Goal: Task Accomplishment & Management: Manage account settings

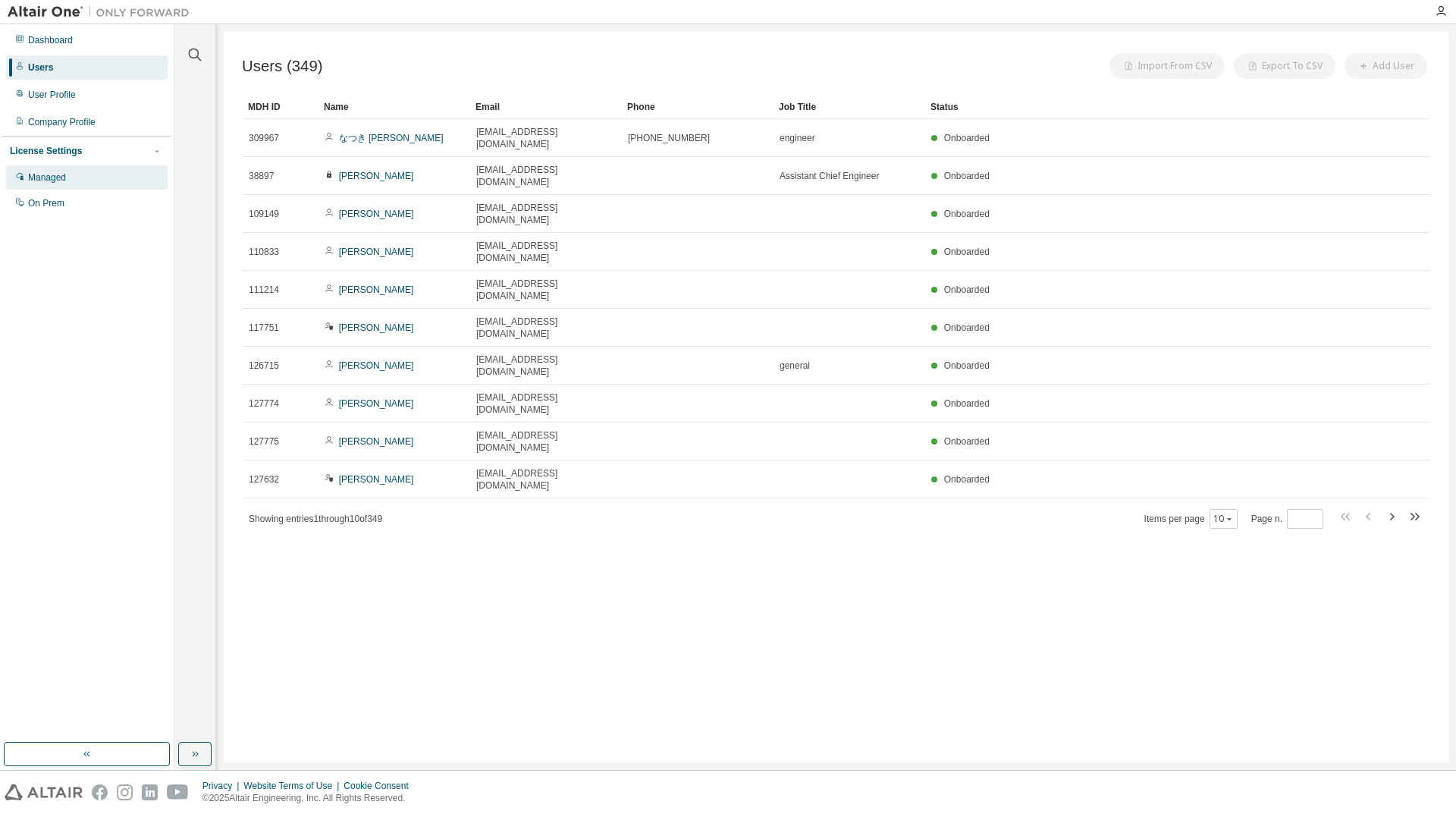
click at [54, 173] on div "Managed" at bounding box center [47, 177] width 38 height 12
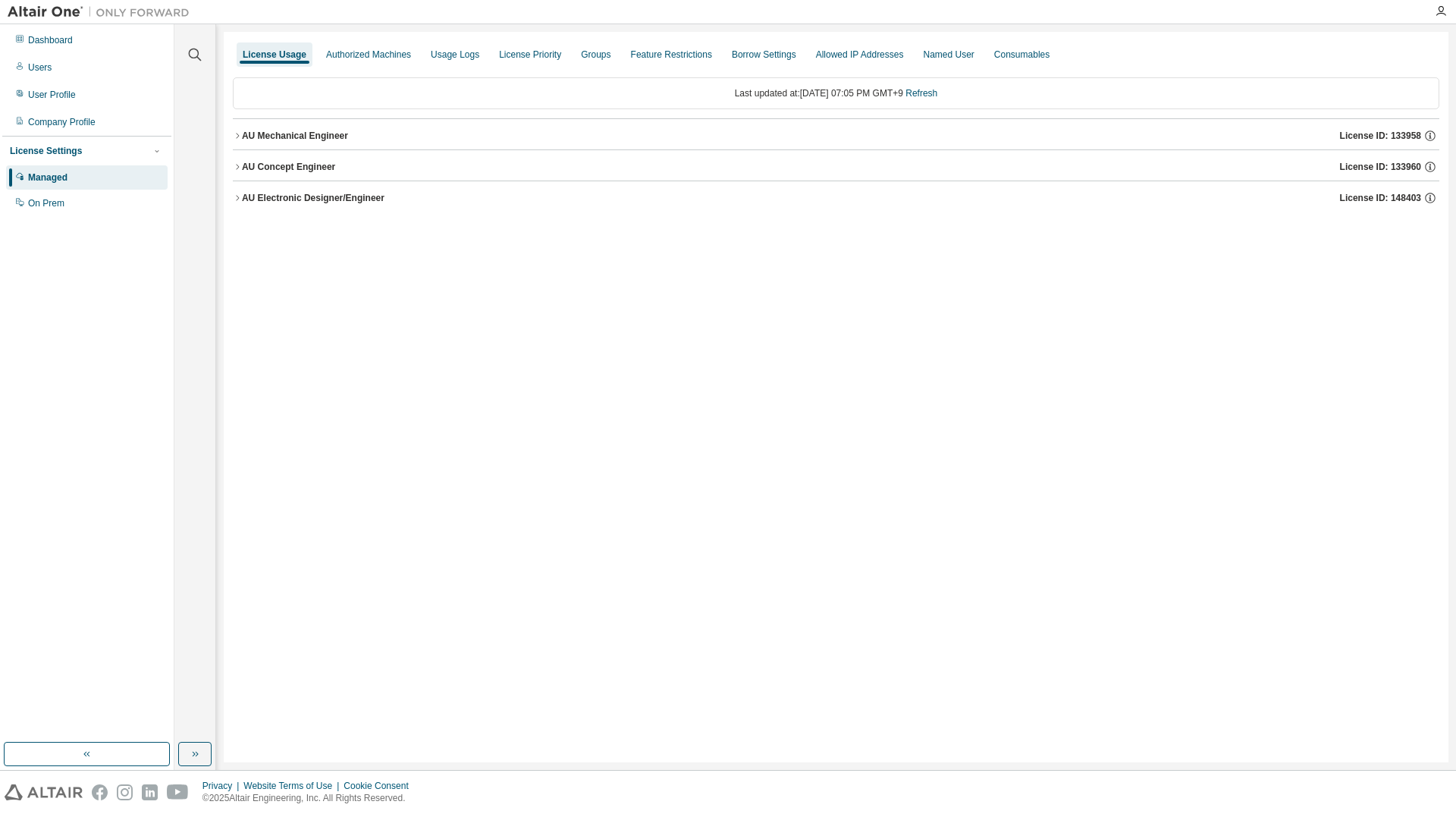
click at [231, 164] on div "License Usage Authorized Machines Usage Logs License Priority Groups Feature Re…" at bounding box center [836, 397] width 1225 height 731
click at [246, 167] on div "AU Concept Engineer" at bounding box center [288, 167] width 94 height 12
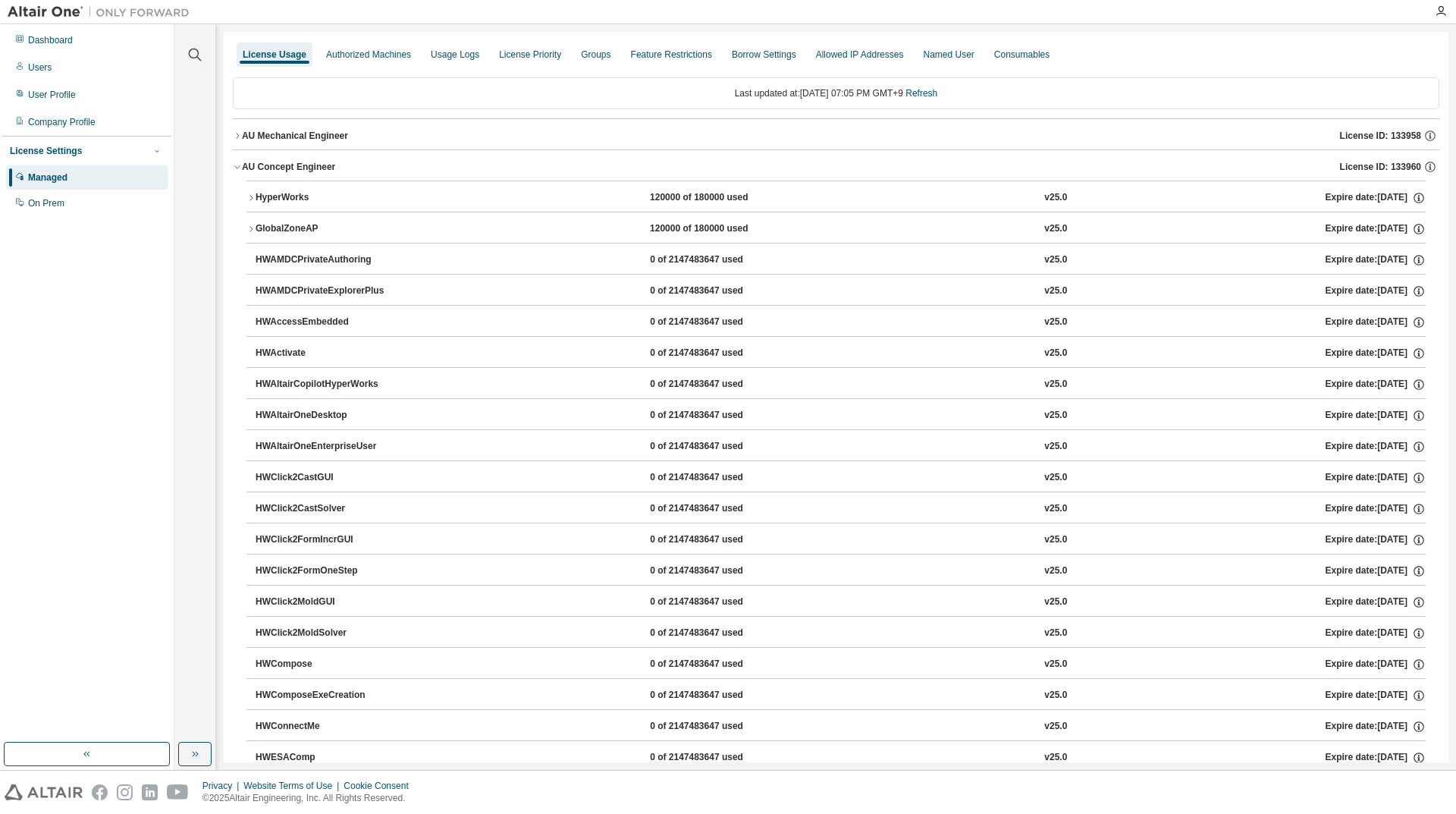
click at [275, 198] on div "HyperWorks" at bounding box center [323, 198] width 136 height 14
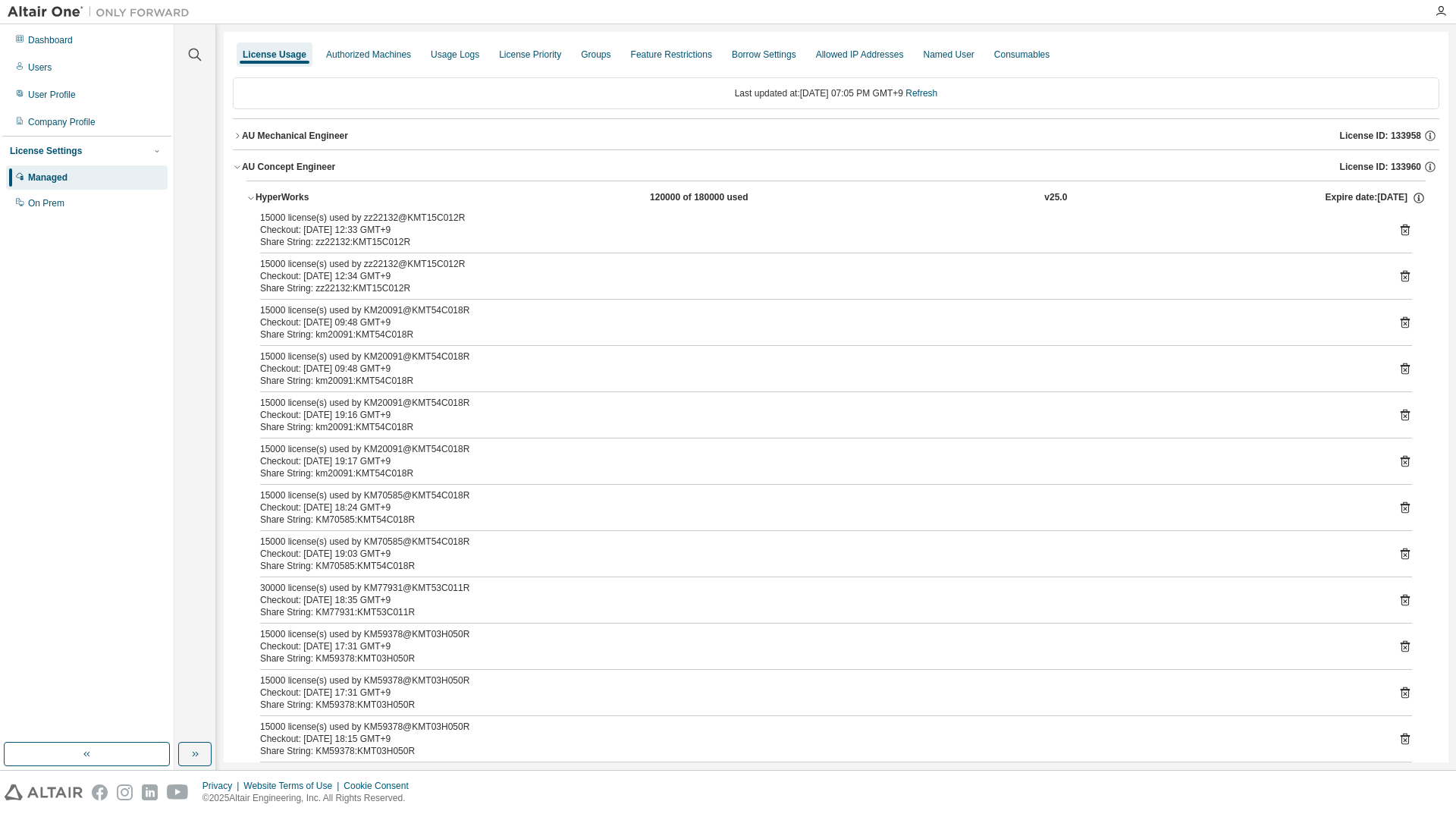
click at [303, 194] on div "HyperWorks" at bounding box center [323, 198] width 136 height 14
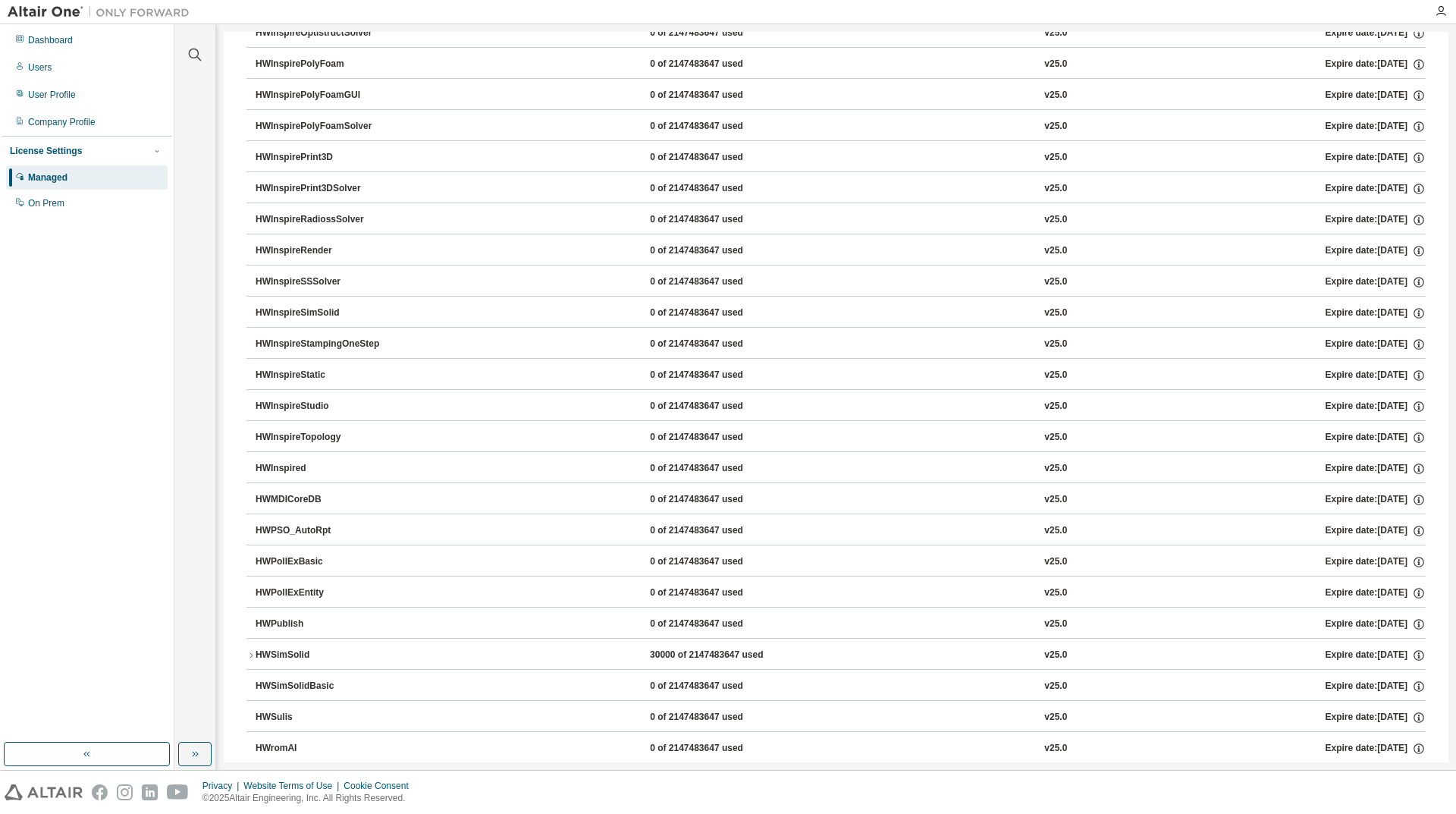
scroll to position [2245, 0]
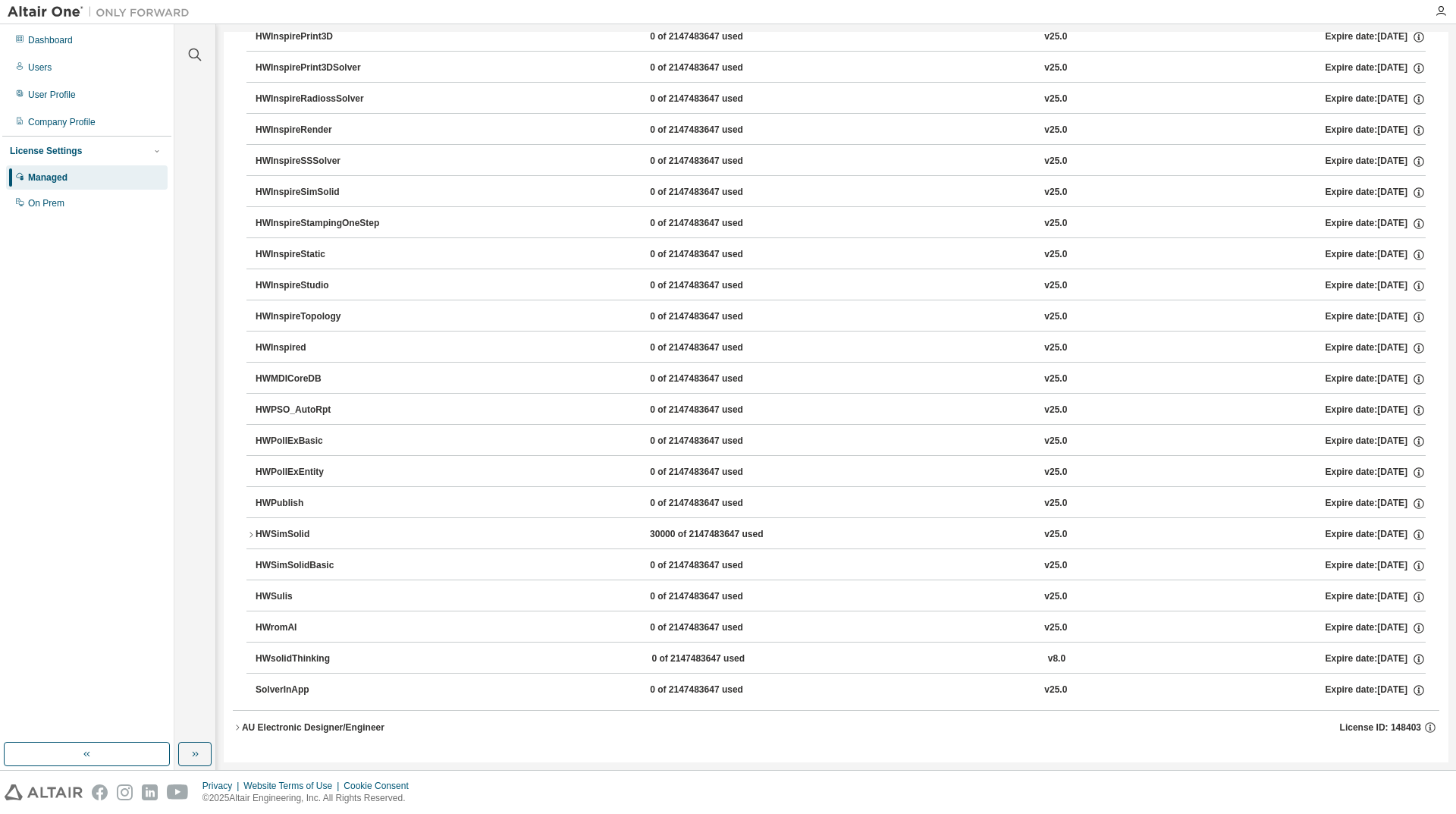
click at [386, 525] on button "HWSimSolid 30000 of 2147483647 used v25.0 Expire date: 2025-10-01" at bounding box center [836, 535] width 1179 height 33
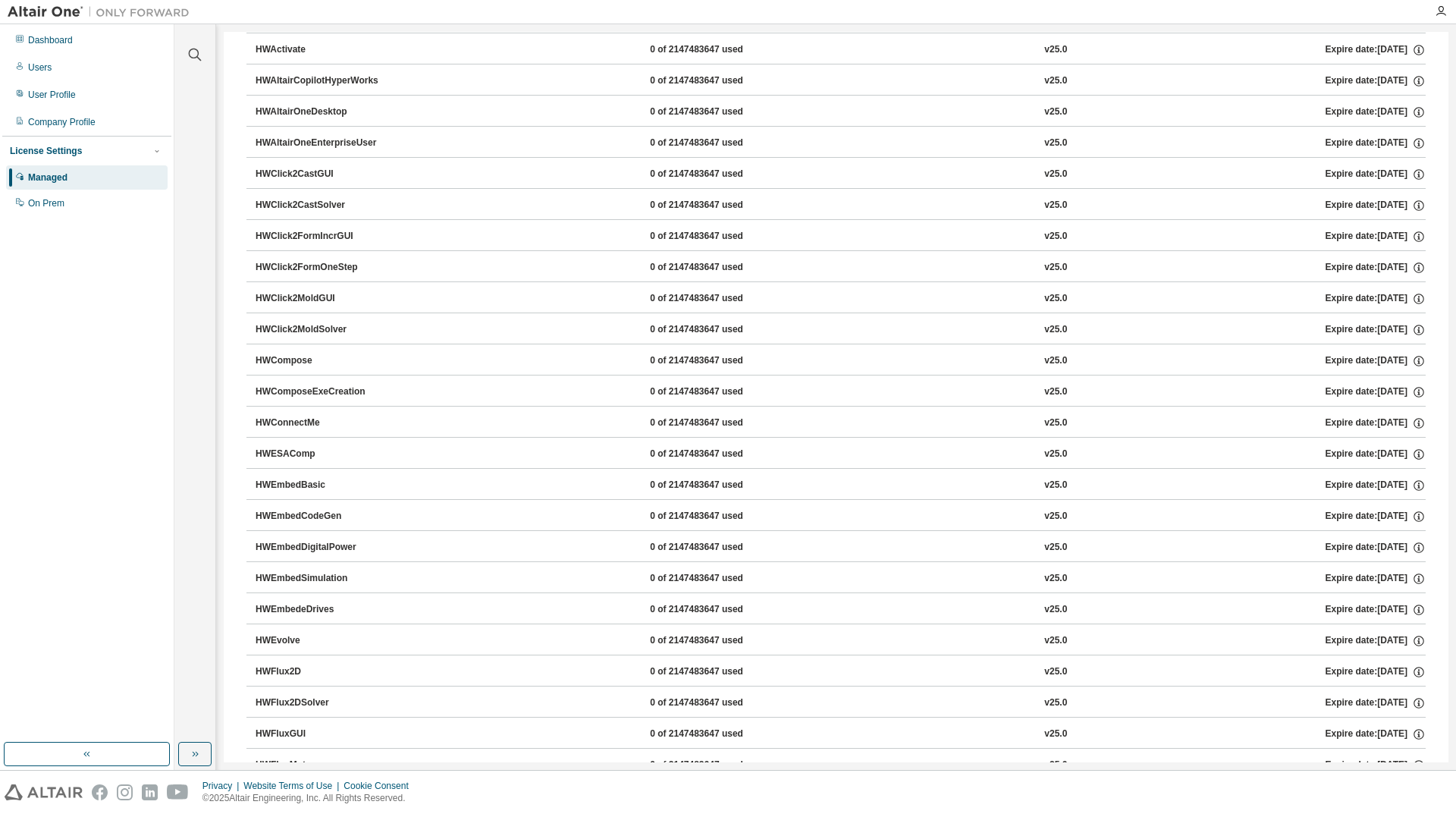
scroll to position [456, 0]
